Goal: Task Accomplishment & Management: Manage account settings

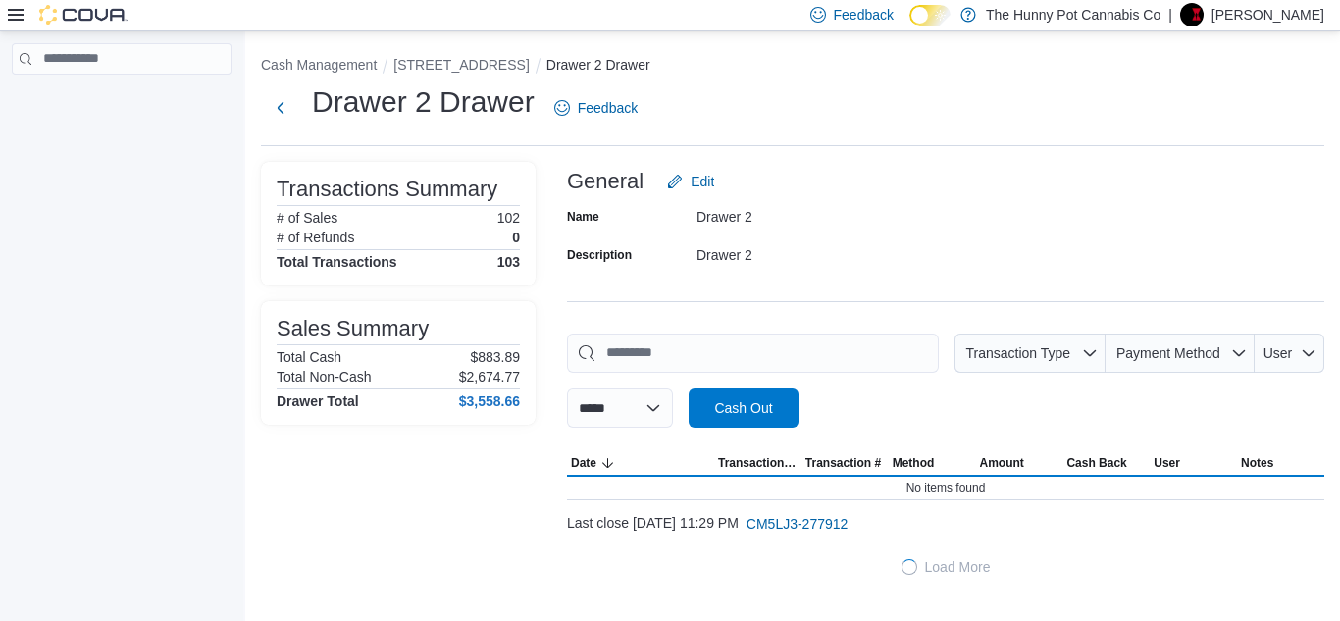
click at [1221, 18] on div "| [PERSON_NAME]" at bounding box center [1246, 15] width 156 height 24
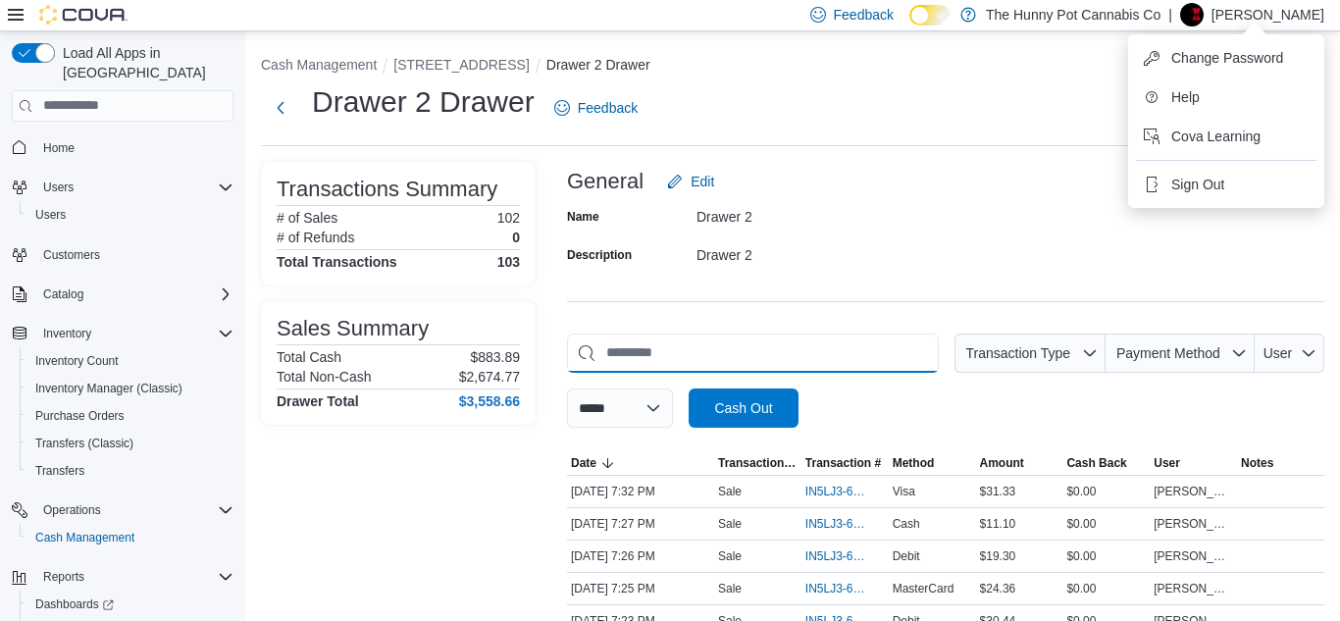
click at [783, 335] on input "This is a search bar. As you type, the results lower in the page will automatic…" at bounding box center [753, 352] width 372 height 39
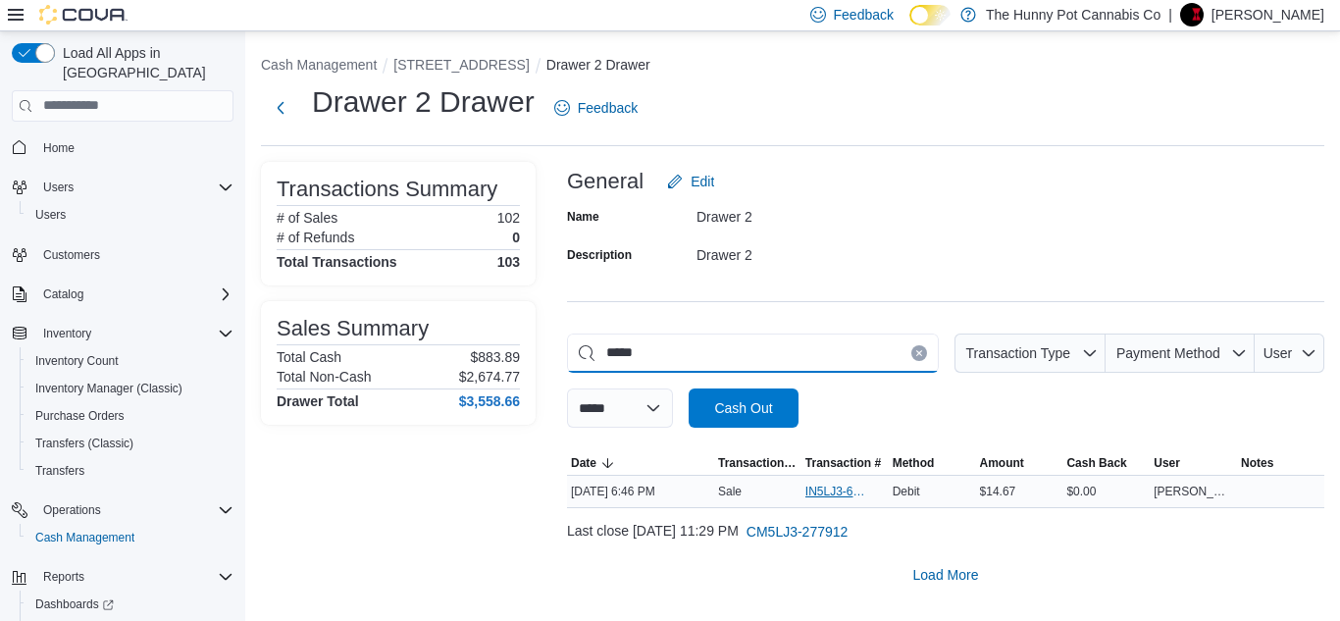
type input "*****"
click at [845, 498] on span "IN5LJ3-6144172" at bounding box center [835, 492] width 60 height 16
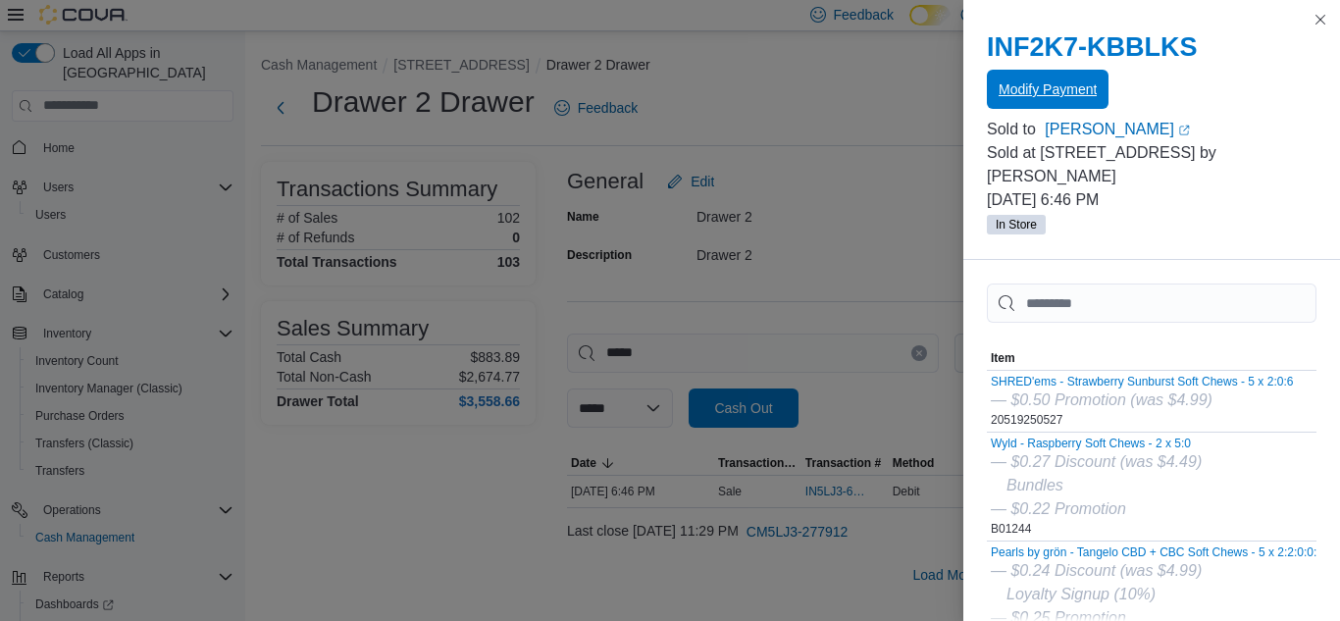
click at [1041, 100] on span "Modify Payment" at bounding box center [1047, 89] width 98 height 39
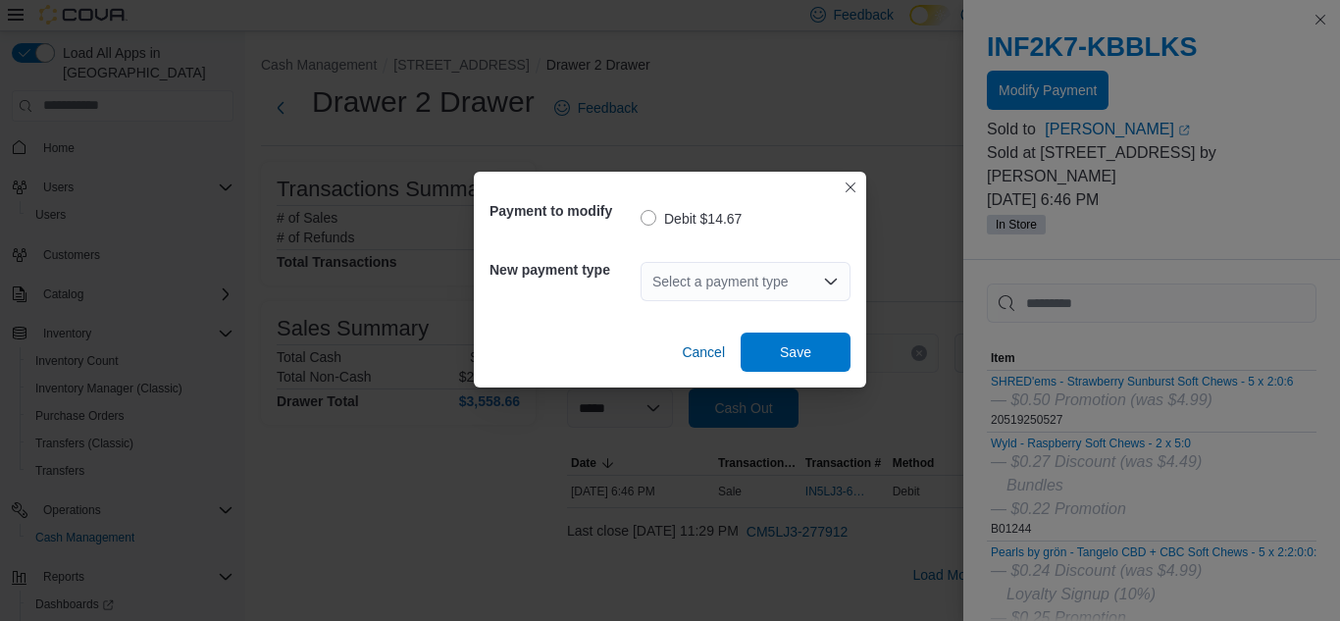
click at [659, 300] on div "Select a payment type" at bounding box center [745, 281] width 210 height 39
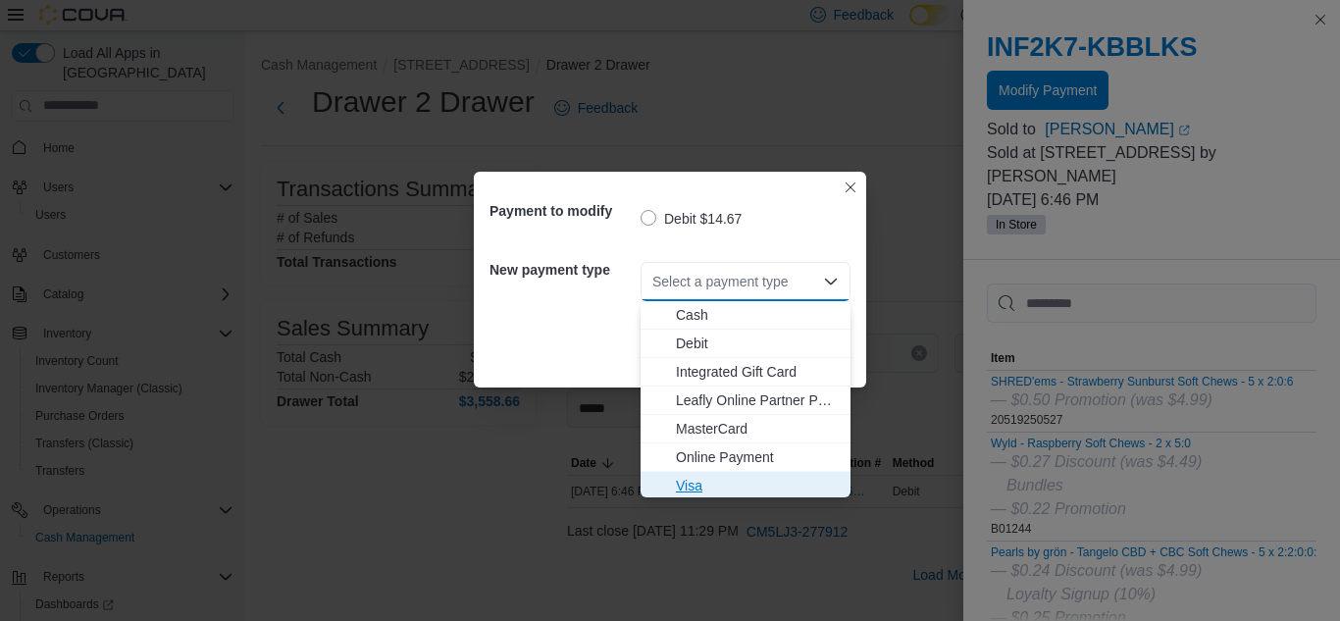
click at [691, 480] on span "Visa" at bounding box center [757, 486] width 163 height 20
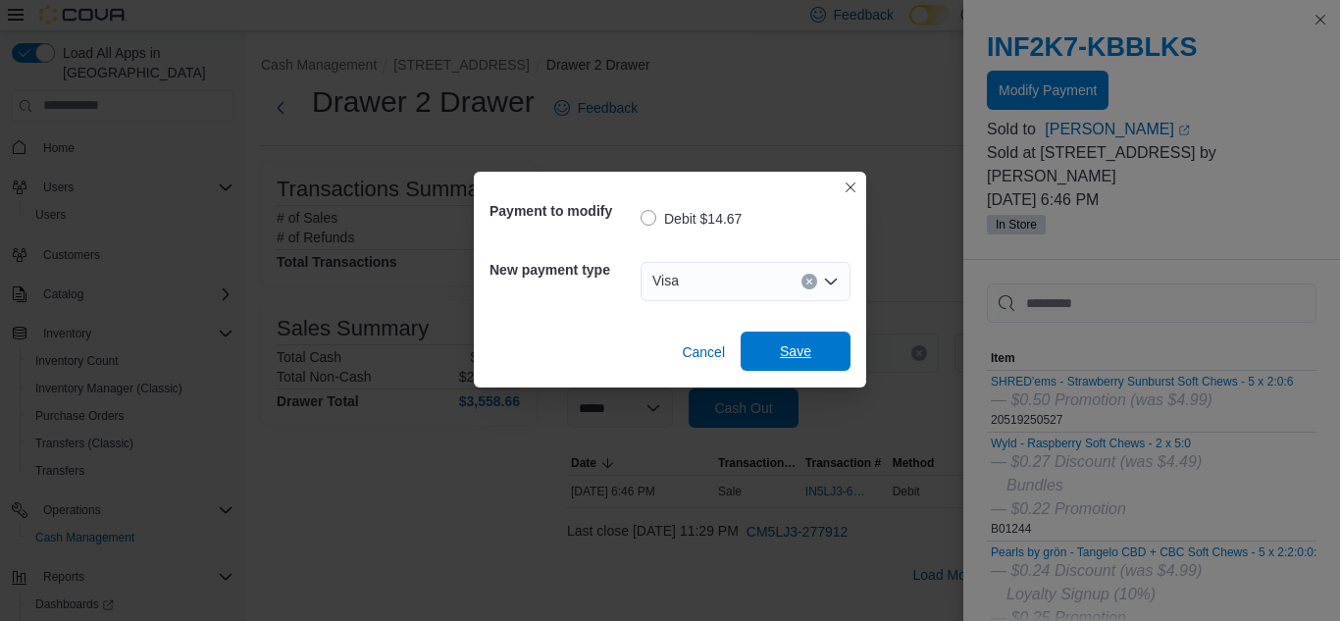
click at [812, 345] on span "Save" at bounding box center [795, 351] width 86 height 39
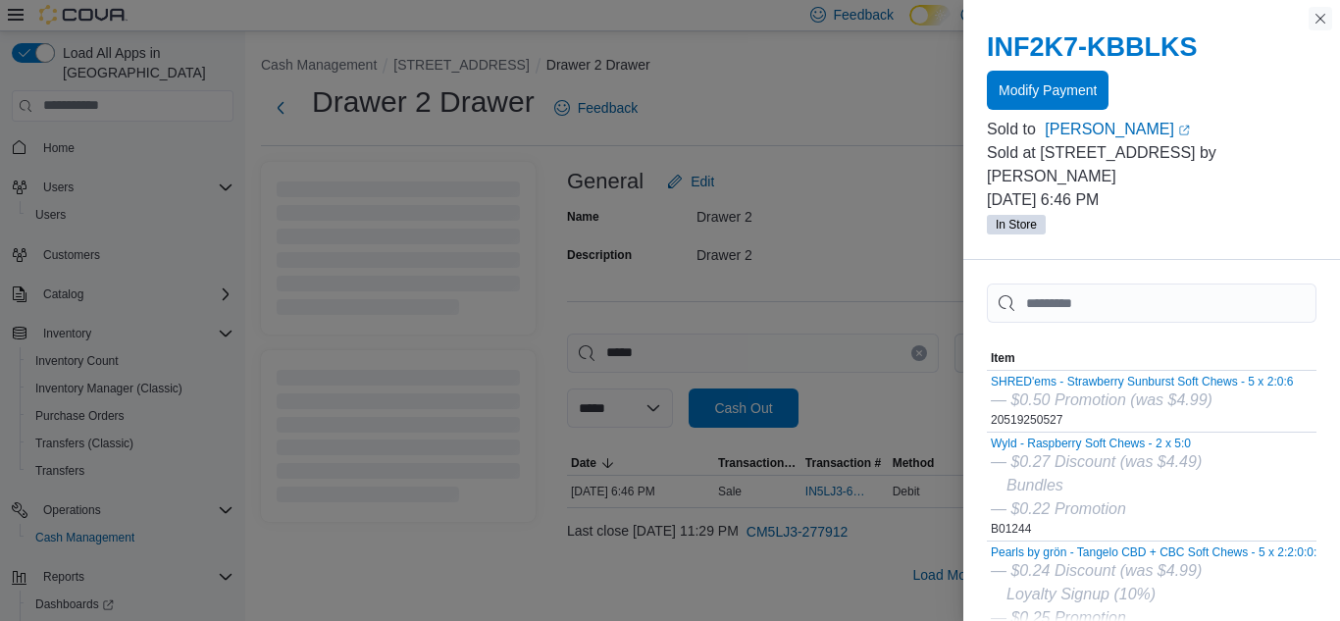
click at [1315, 21] on button "Close this dialog" at bounding box center [1320, 19] width 24 height 24
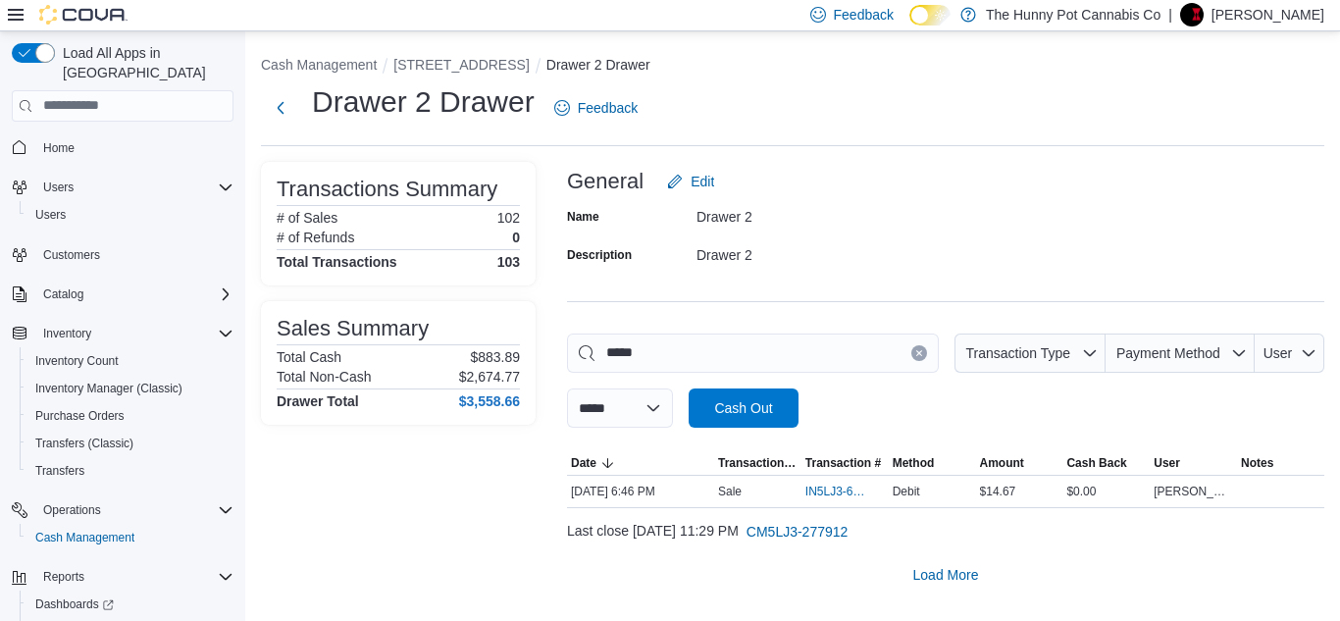
click at [976, 309] on div "**********" at bounding box center [945, 378] width 757 height 433
click at [1200, 26] on div "Feedback Dark Mode The Hunny Pot Cannabis Co | [PERSON_NAME]" at bounding box center [1063, 14] width 522 height 39
click at [1247, 18] on p "[PERSON_NAME]" at bounding box center [1267, 15] width 113 height 24
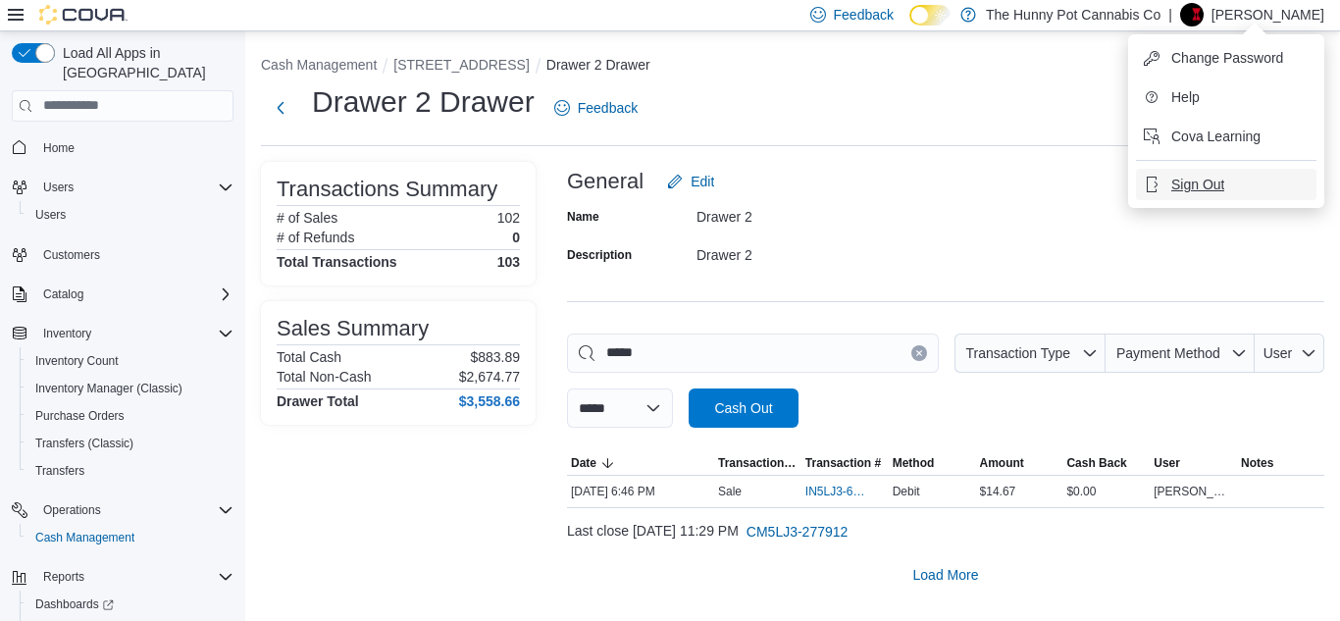
click at [1175, 183] on span "Sign Out" at bounding box center [1197, 185] width 53 height 20
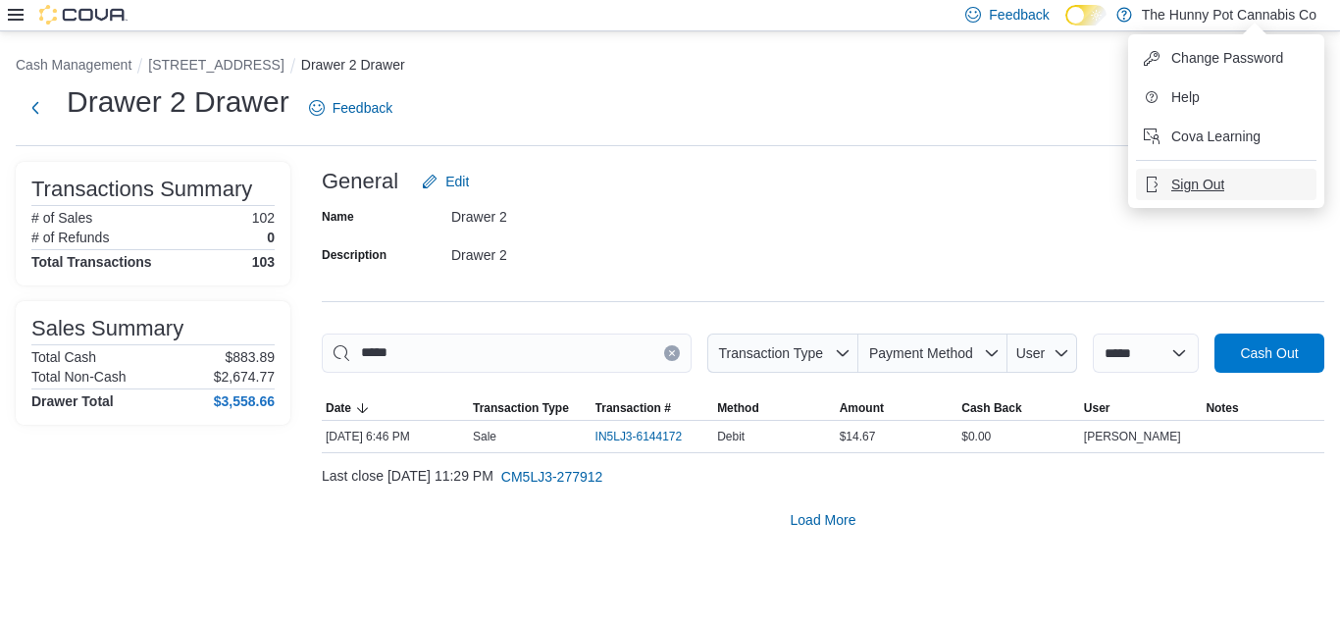
click at [1175, 183] on span "Sign Out" at bounding box center [1197, 185] width 53 height 20
